Goal: Navigation & Orientation: Find specific page/section

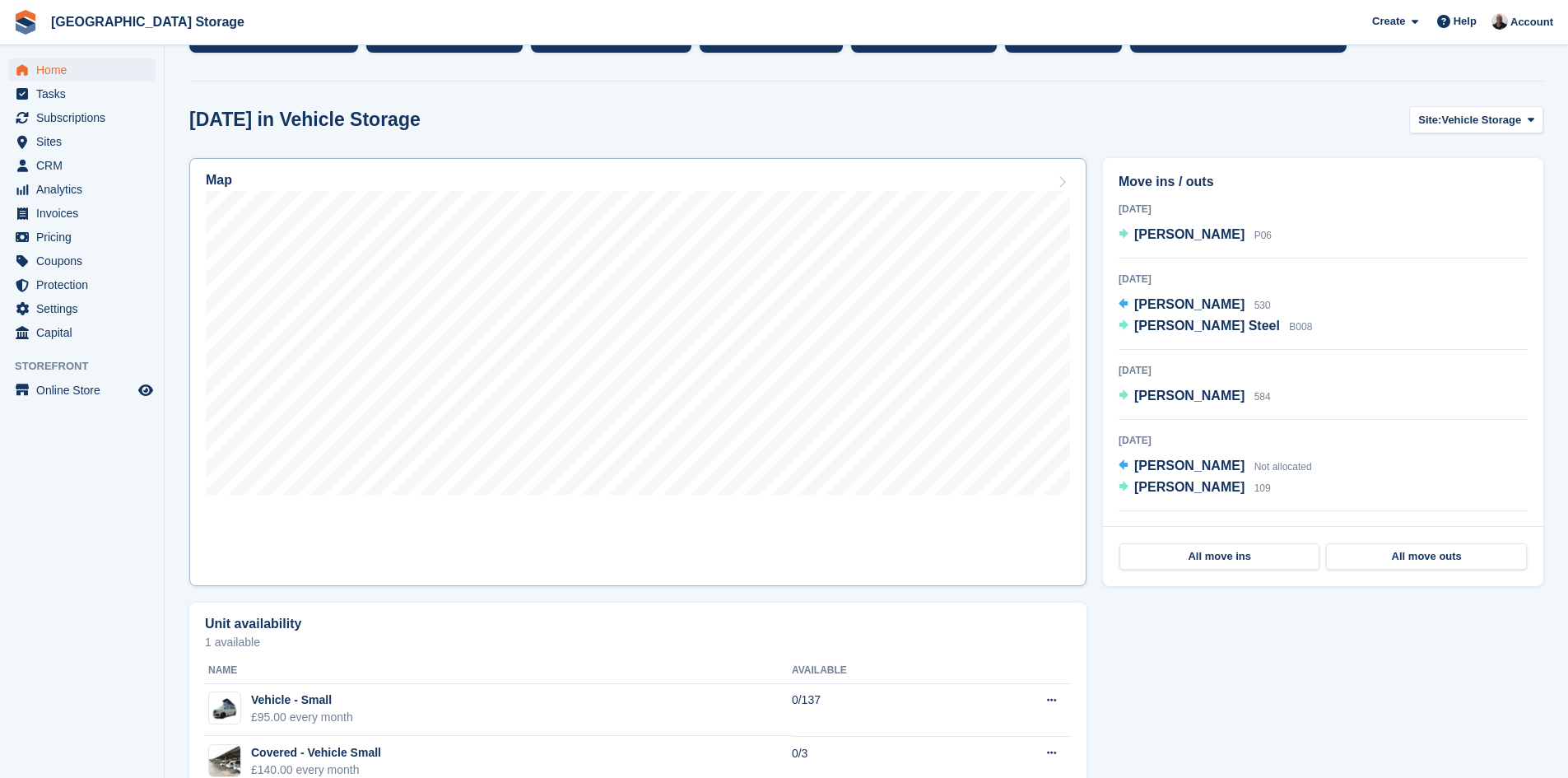
scroll to position [412, 0]
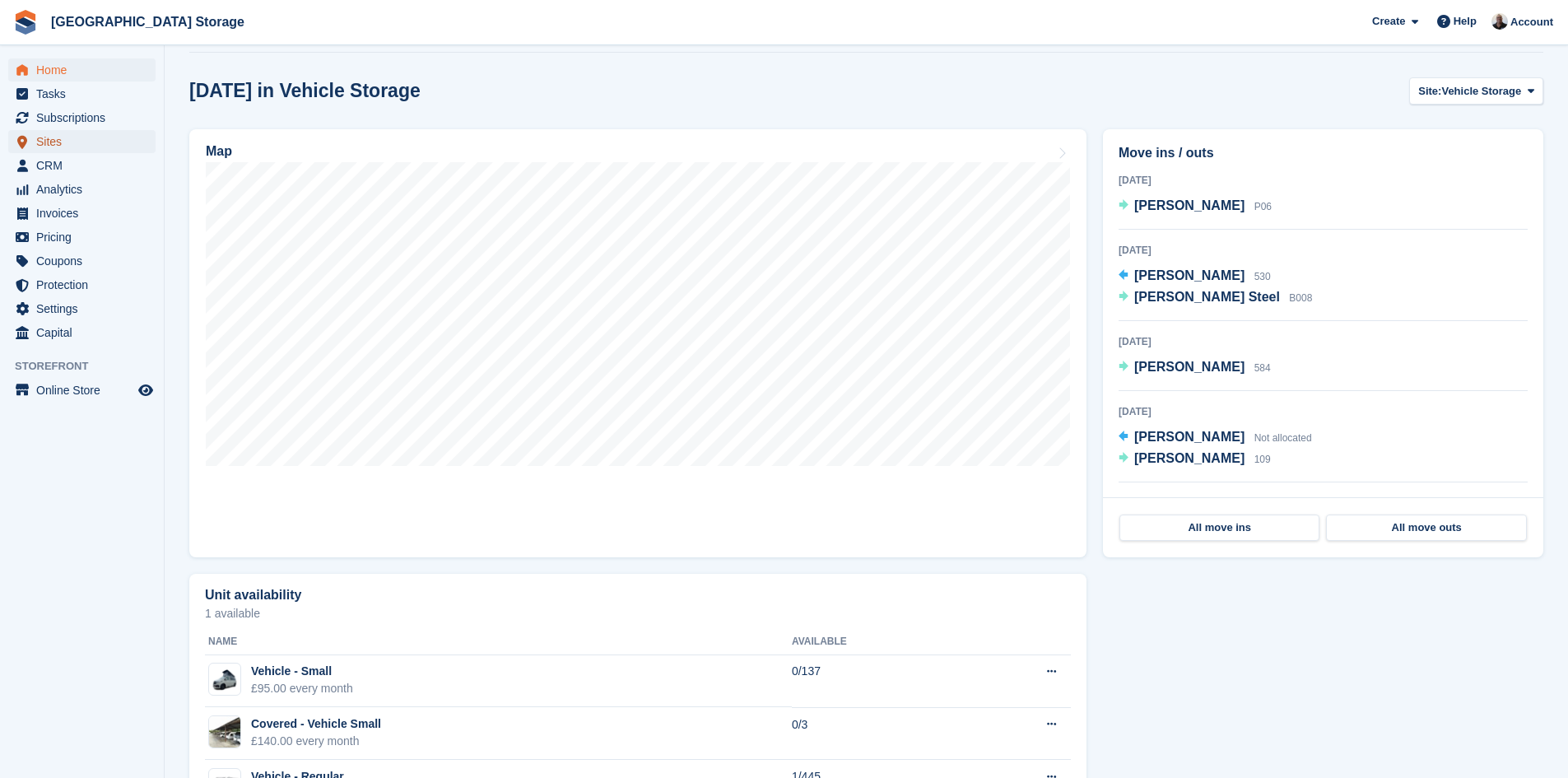
click at [52, 140] on span "Sites" at bounding box center [86, 141] width 99 height 23
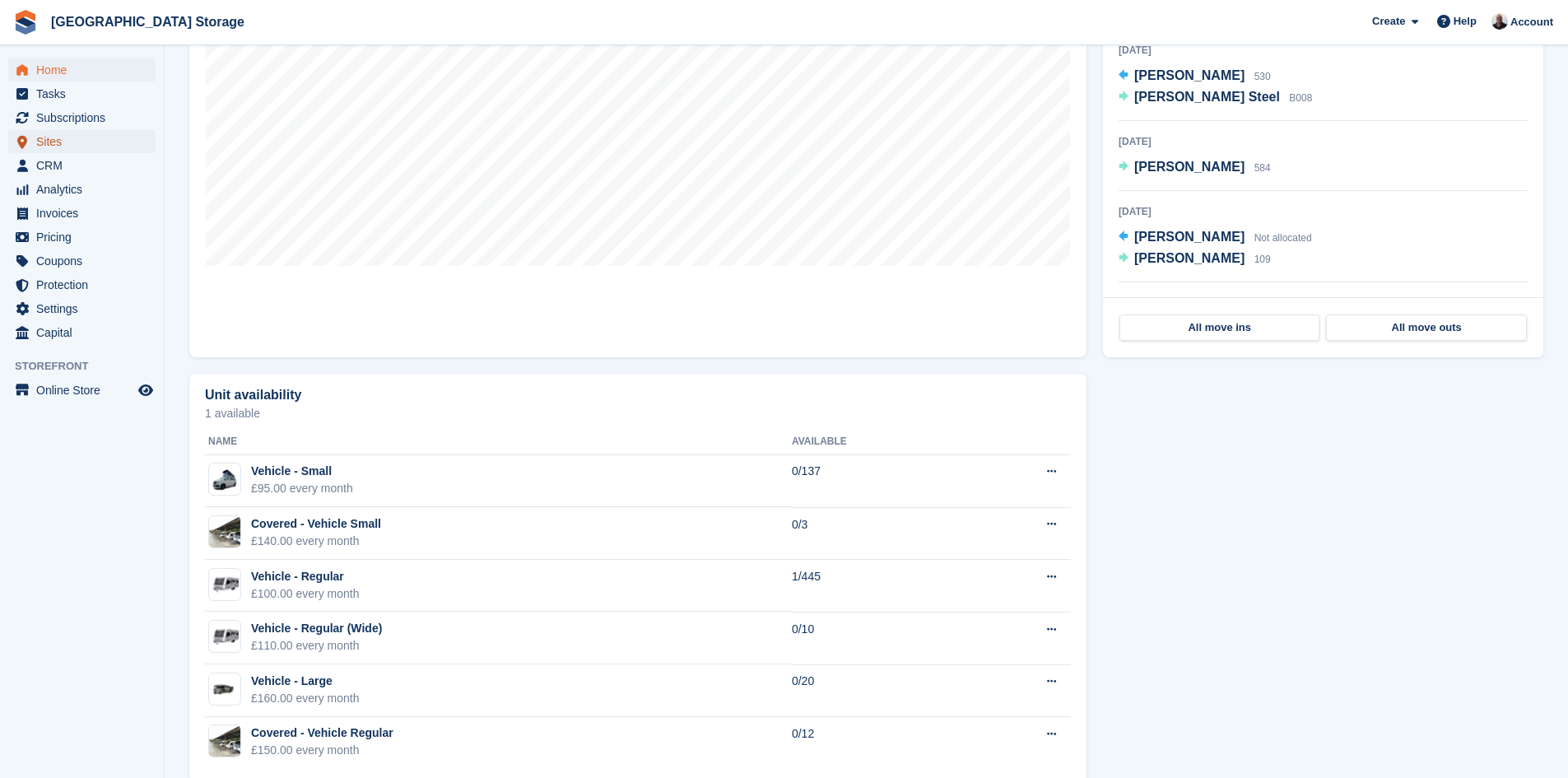
scroll to position [639, 0]
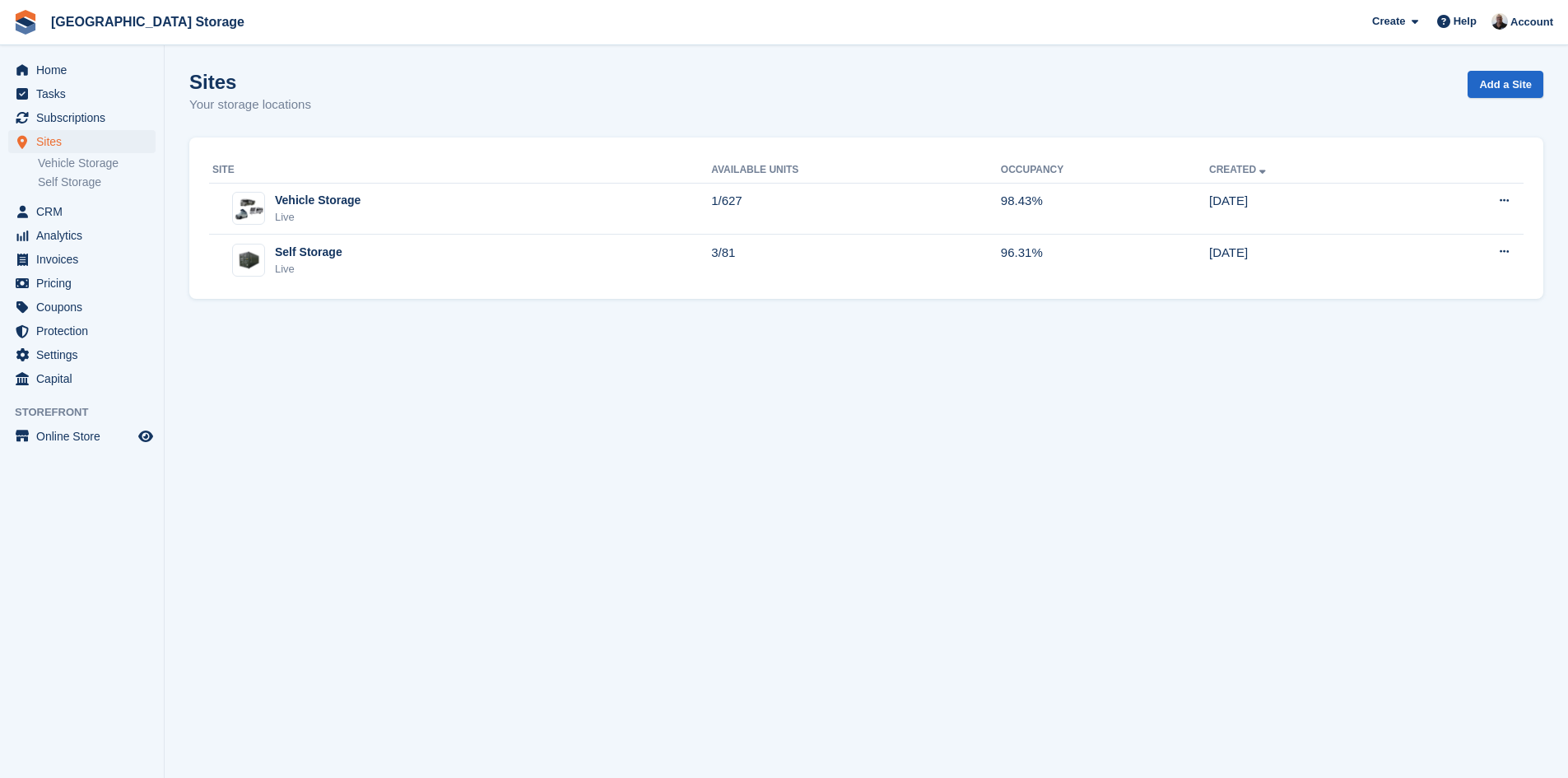
click at [340, 254] on div "Self Storage Live" at bounding box center [462, 259] width 499 height 33
